Goal: Ask a question

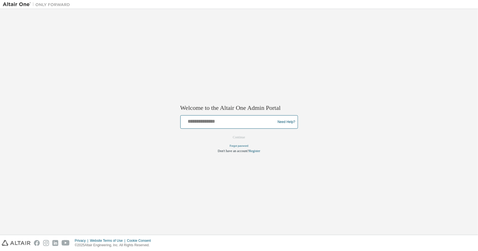
click at [203, 124] on input "text" at bounding box center [229, 121] width 92 height 8
type input "**********"
click at [239, 138] on button "Continue" at bounding box center [239, 138] width 24 height 8
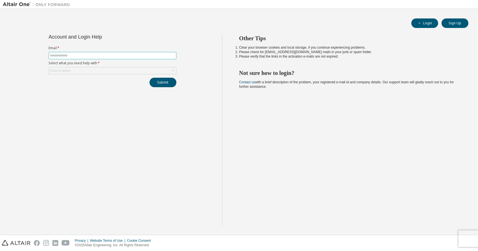
click at [88, 57] on input "text" at bounding box center [112, 55] width 125 height 4
type input "**********"
click at [94, 69] on div "Click to select" at bounding box center [112, 70] width 127 height 7
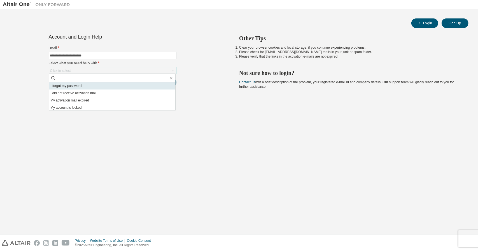
click at [90, 84] on li "I forgot my password" at bounding box center [112, 85] width 126 height 7
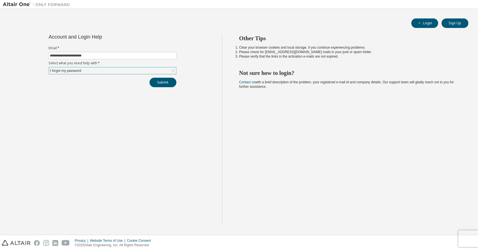
click at [91, 72] on div "I forgot my password" at bounding box center [112, 70] width 127 height 7
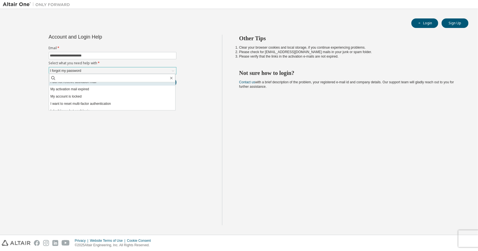
scroll to position [16, 0]
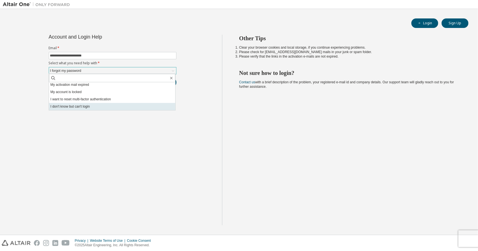
click at [92, 106] on li "I don't know but can't login" at bounding box center [112, 106] width 126 height 7
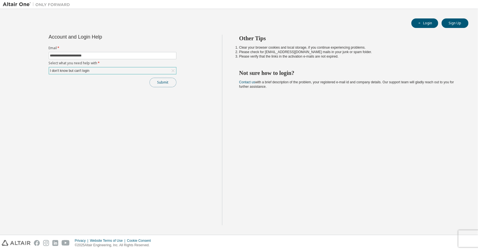
click at [158, 79] on button "Submit" at bounding box center [162, 83] width 27 height 10
click at [432, 235] on link "Altair support" at bounding box center [440, 236] width 22 height 5
click at [173, 68] on icon at bounding box center [173, 71] width 6 height 6
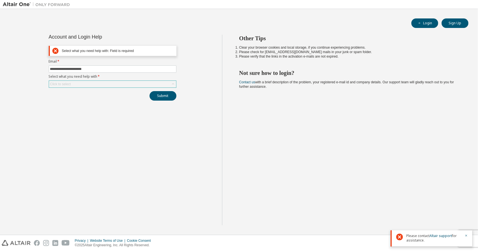
click at [128, 85] on div "Click to select" at bounding box center [112, 84] width 127 height 7
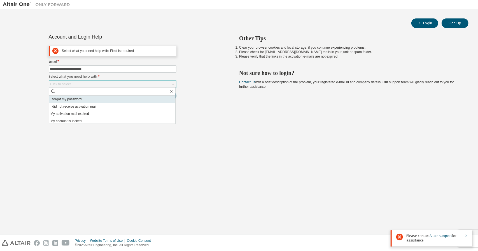
click at [119, 98] on li "I forgot my password" at bounding box center [112, 99] width 126 height 7
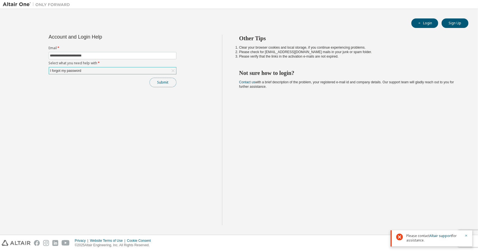
click at [158, 78] on button "Submit" at bounding box center [162, 83] width 27 height 10
